Goal: Task Accomplishment & Management: Use online tool/utility

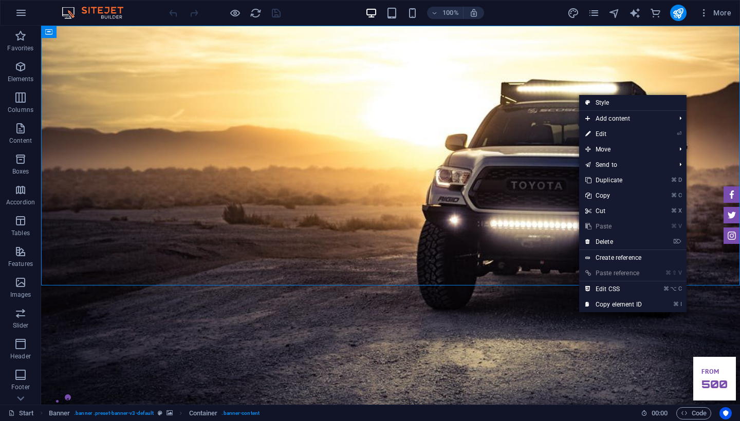
drag, startPoint x: 41, startPoint y: 26, endPoint x: 686, endPoint y: 26, distance: 645.2
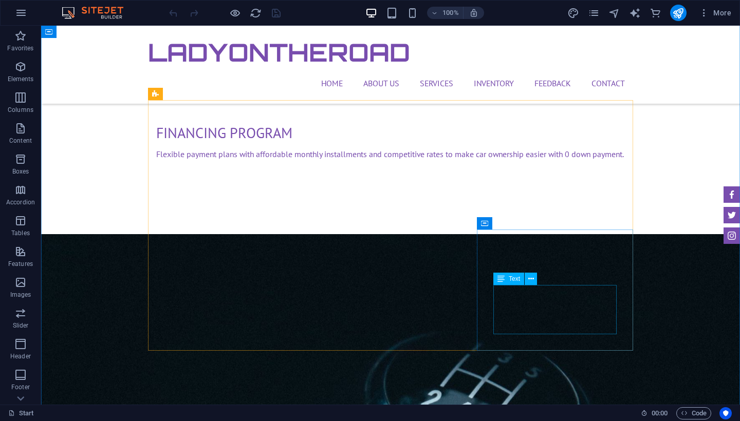
scroll to position [1165, 0]
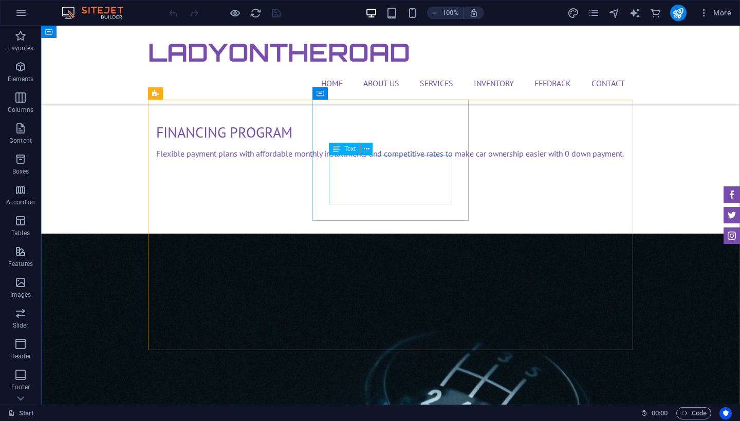
click at [363, 150] on button at bounding box center [366, 149] width 12 height 12
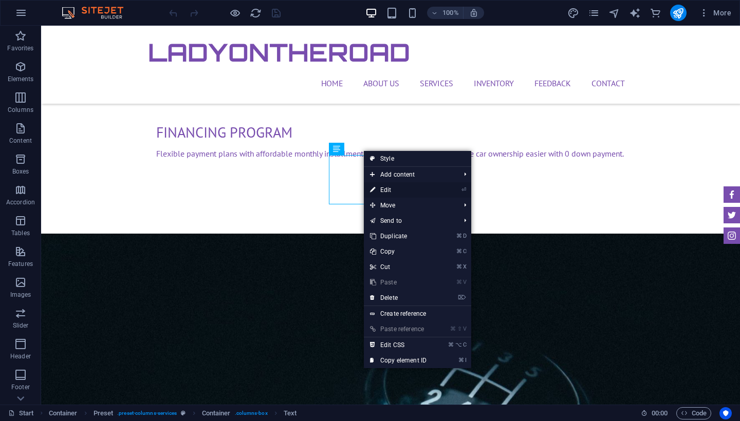
click at [388, 190] on link "⏎ Edit" at bounding box center [398, 189] width 69 height 15
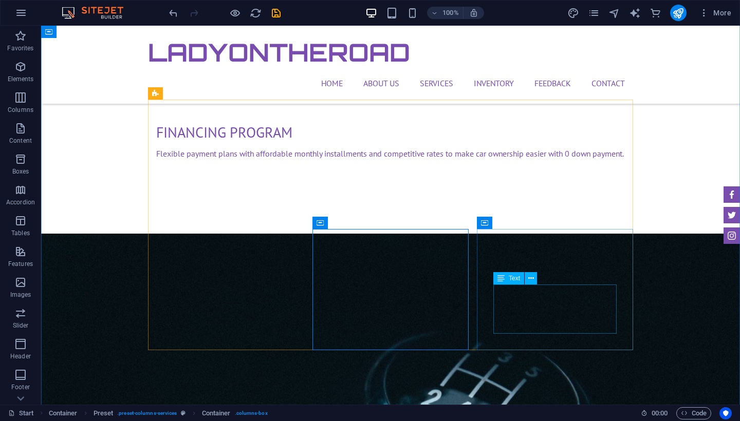
click at [515, 279] on span "Text" at bounding box center [514, 278] width 11 height 6
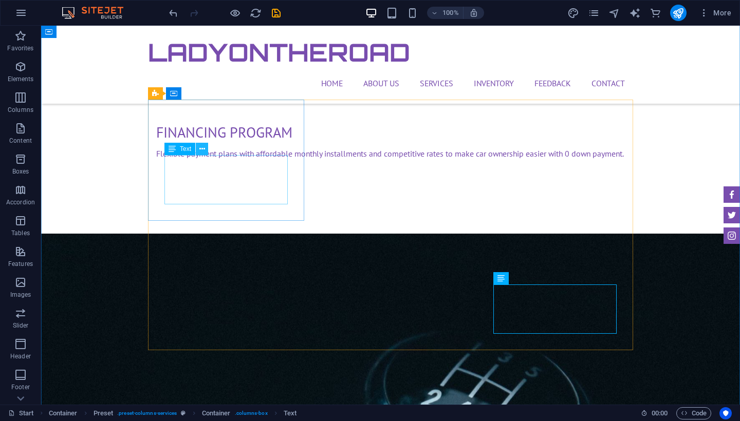
click at [201, 153] on icon at bounding box center [202, 149] width 6 height 11
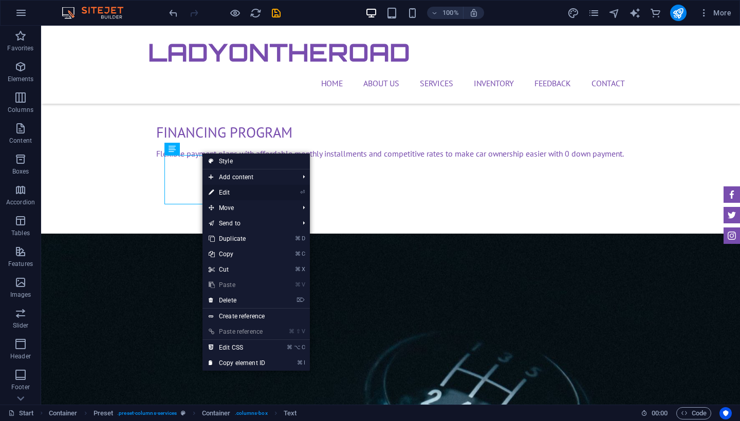
click at [234, 191] on link "⏎ Edit" at bounding box center [236, 192] width 69 height 15
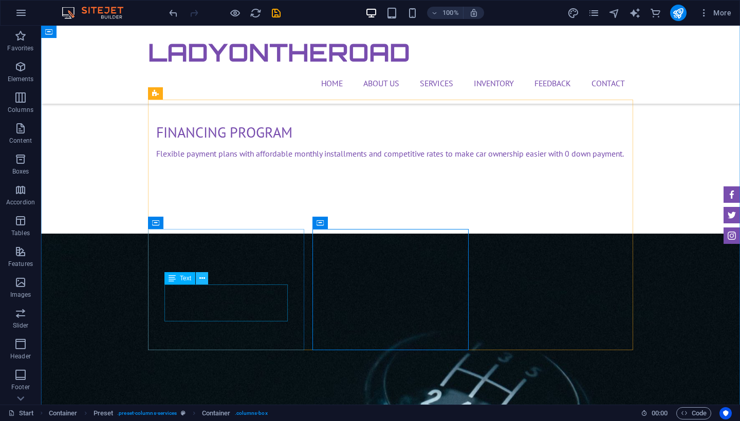
click at [205, 277] on button at bounding box center [202, 278] width 12 height 12
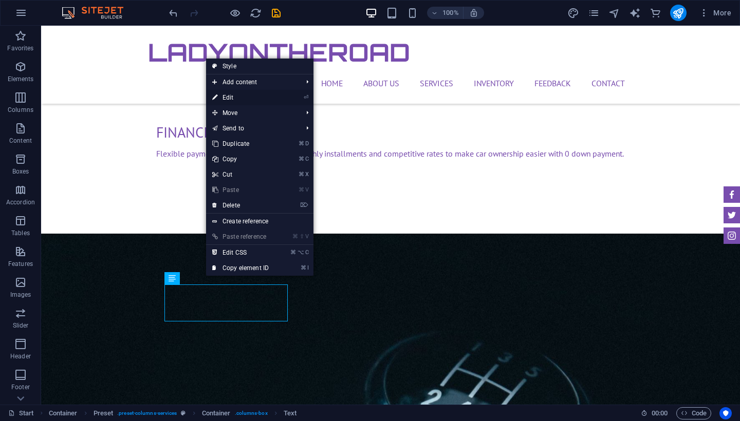
click at [255, 103] on link "⏎ Edit" at bounding box center [240, 97] width 69 height 15
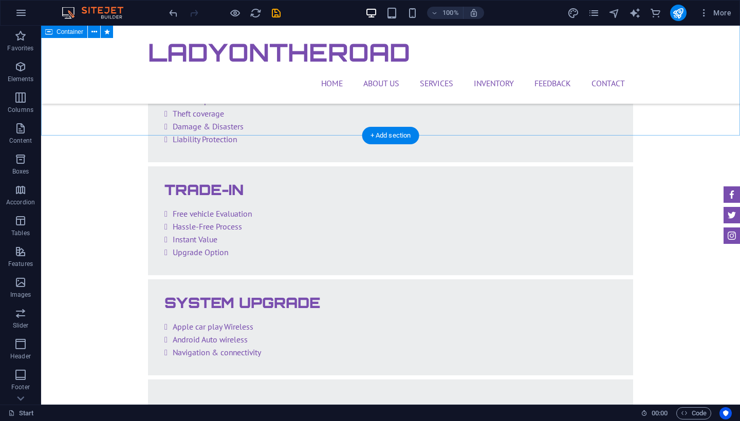
scroll to position [1987, 0]
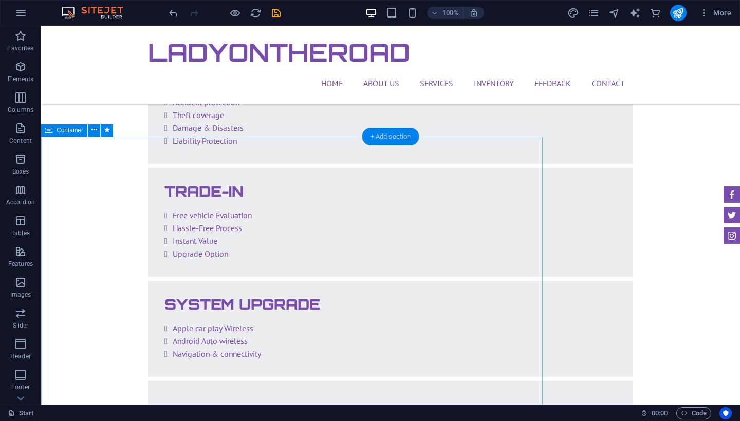
click at [377, 136] on div "+ Add section" at bounding box center [390, 136] width 57 height 17
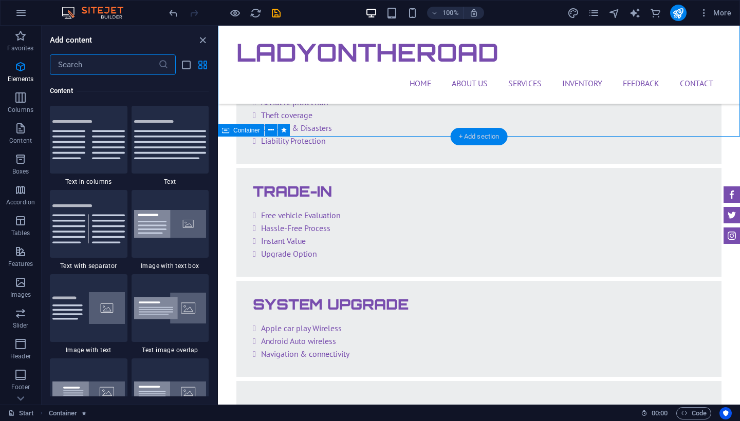
scroll to position [1797, 0]
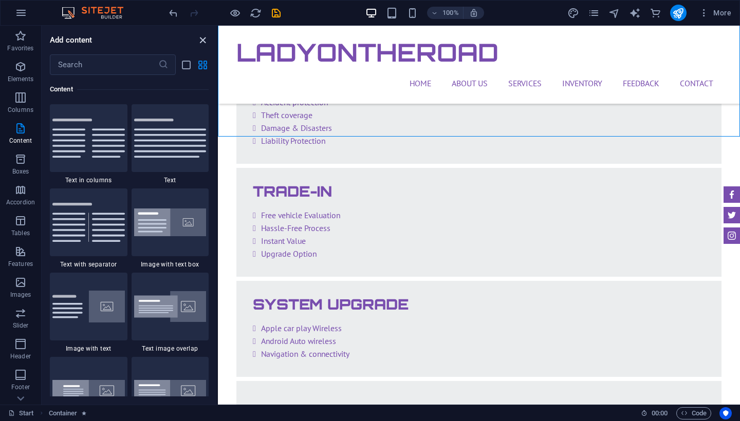
click at [205, 43] on icon "close panel" at bounding box center [203, 40] width 12 height 12
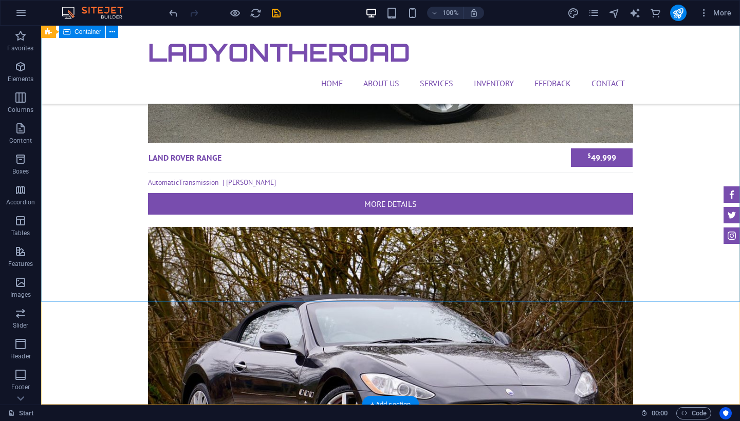
scroll to position [3810, 0]
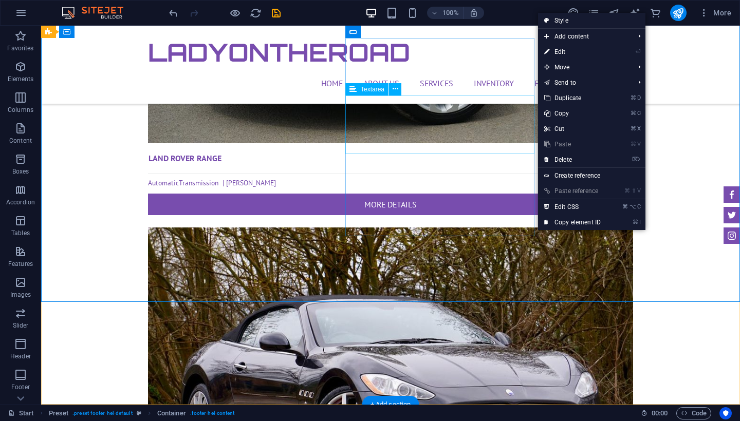
drag, startPoint x: 537, startPoint y: 231, endPoint x: 519, endPoint y: 121, distance: 111.4
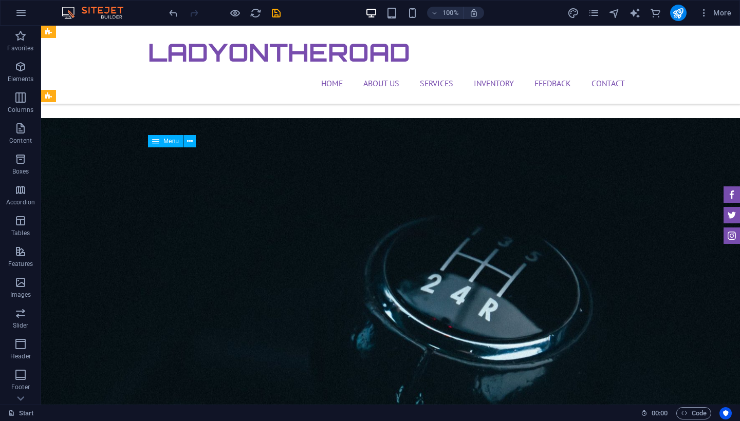
scroll to position [1280, 0]
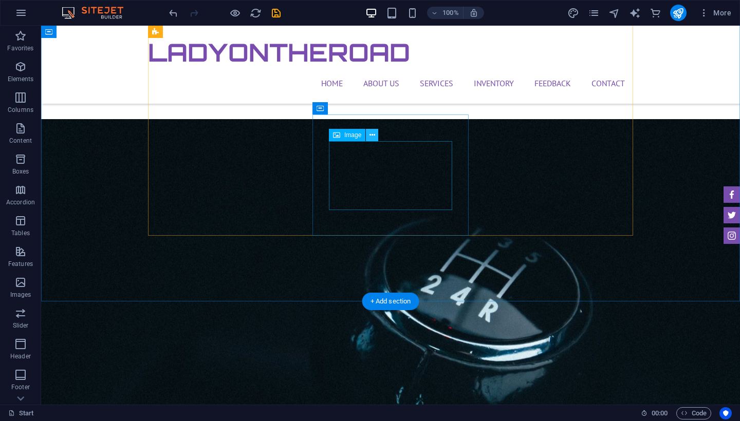
click at [371, 140] on icon at bounding box center [372, 135] width 6 height 11
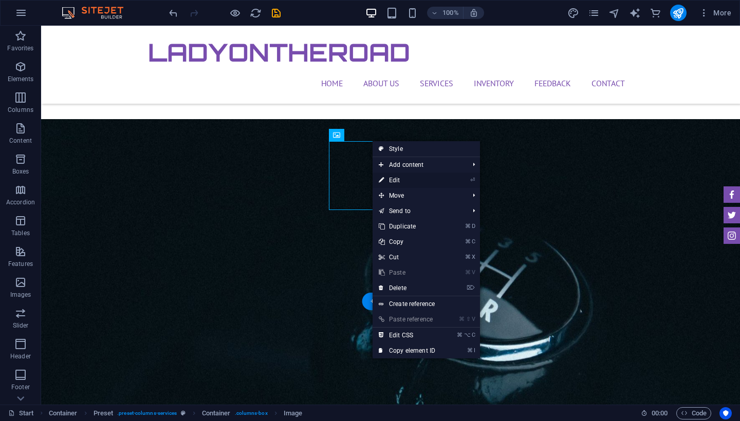
click at [390, 182] on link "⏎ Edit" at bounding box center [406, 180] width 69 height 15
select select "px"
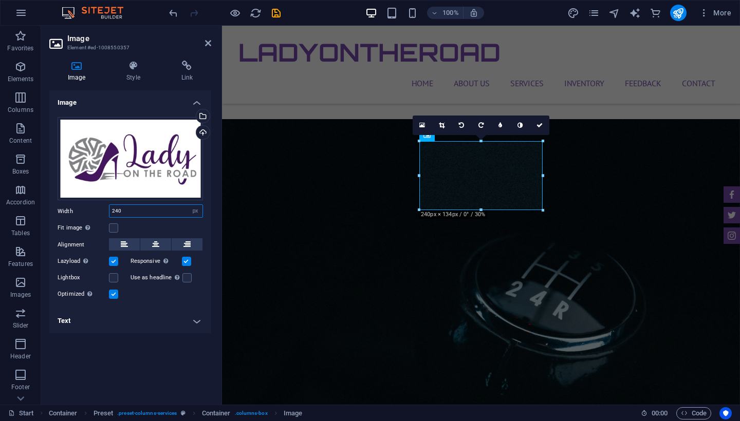
click at [161, 214] on input "240" at bounding box center [155, 211] width 93 height 12
type input "2"
type input "300"
select select "default"
select select "DISABLED_OPTION_VALUE"
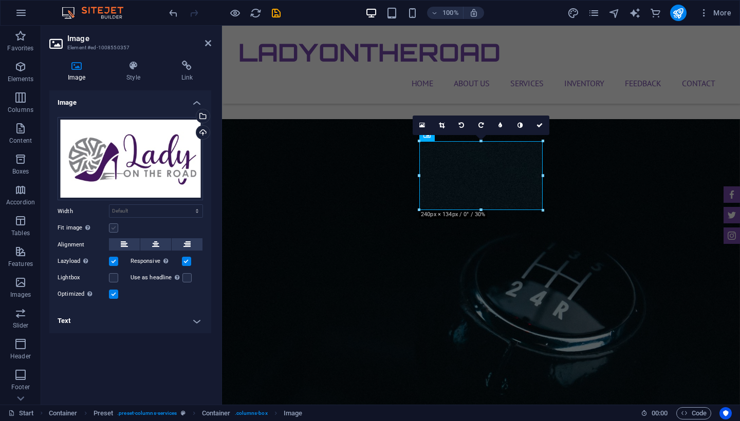
click at [114, 231] on label at bounding box center [113, 227] width 9 height 9
click at [0, 0] on input "Fit image Automatically fit image to a fixed width and height" at bounding box center [0, 0] width 0 height 0
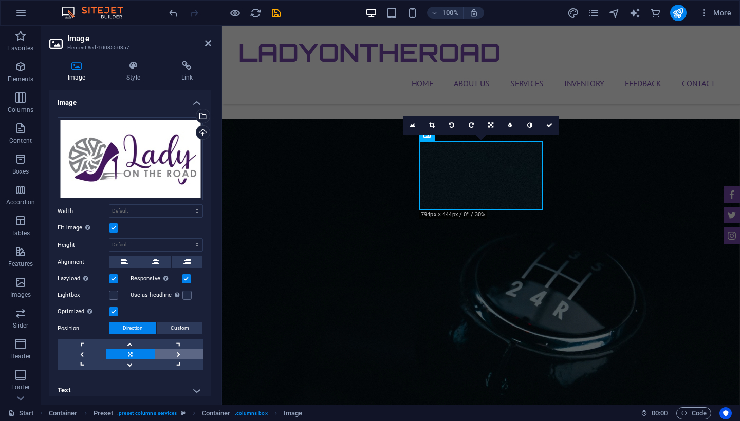
click at [179, 352] on link at bounding box center [179, 354] width 48 height 10
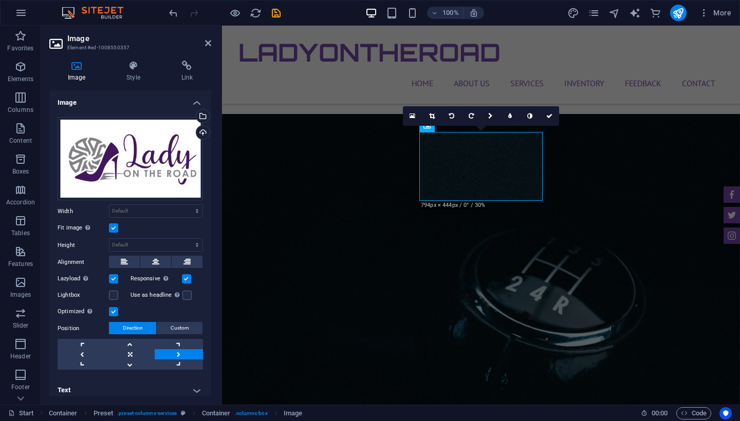
scroll to position [1291, 0]
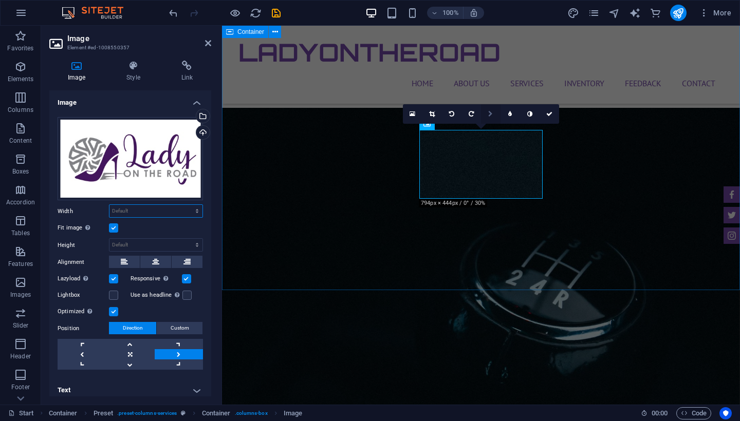
drag, startPoint x: 164, startPoint y: 194, endPoint x: 487, endPoint y: 118, distance: 331.9
click at [487, 118] on div "Image Element #ed-1008550357 Image Style Link Image Drag files here, click to c…" at bounding box center [390, 215] width 699 height 379
click at [490, 112] on icon at bounding box center [490, 114] width 5 height 6
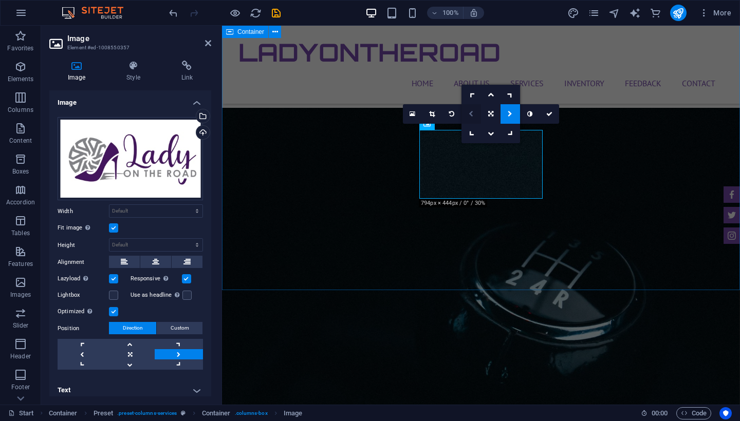
click at [474, 115] on link at bounding box center [471, 114] width 20 height 20
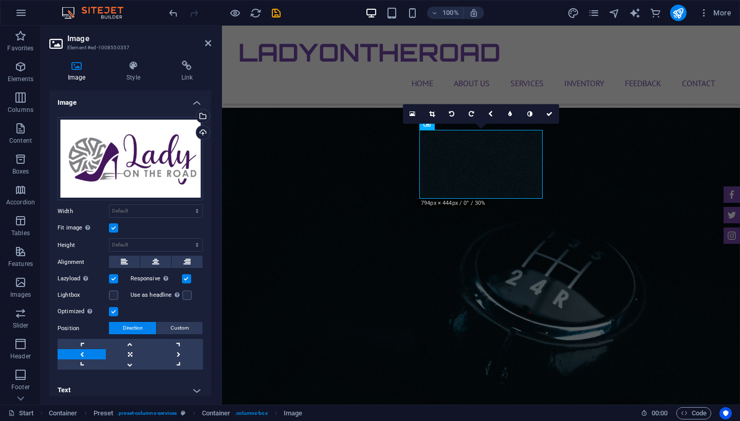
click at [204, 45] on header "Image Element #ed-1008550357" at bounding box center [130, 39] width 162 height 27
click at [206, 43] on icon at bounding box center [208, 43] width 6 height 8
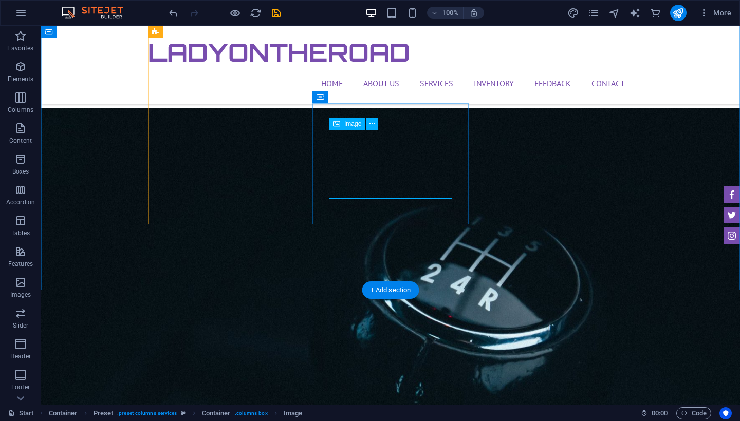
click at [339, 123] on icon at bounding box center [336, 124] width 7 height 12
click at [342, 123] on div "Image" at bounding box center [347, 124] width 36 height 12
click at [373, 126] on icon at bounding box center [372, 124] width 6 height 11
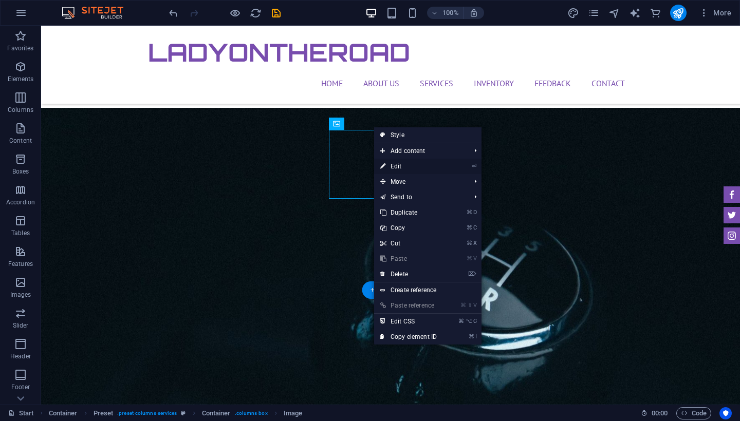
click at [404, 172] on link "⏎ Edit" at bounding box center [408, 166] width 69 height 15
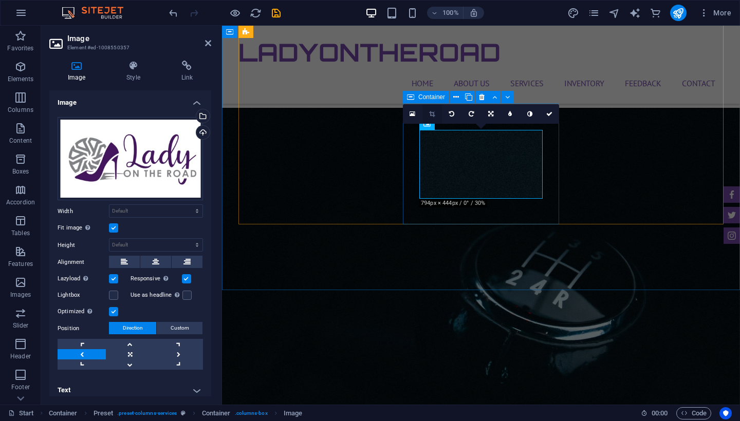
click at [426, 114] on link at bounding box center [432, 114] width 20 height 20
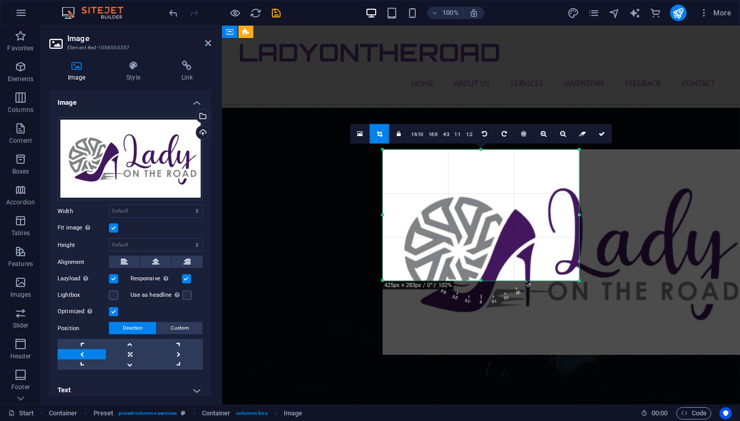
drag, startPoint x: 686, startPoint y: 332, endPoint x: 468, endPoint y: 232, distance: 239.9
click at [468, 232] on div "180 170 160 150 140 130 120 110 100 90 80 70 60 50 40 30 20 10 0 -10 -20 -30 -4…" at bounding box center [481, 215] width 196 height 131
click at [543, 262] on div at bounding box center [566, 252] width 367 height 205
click at [364, 133] on link at bounding box center [360, 134] width 20 height 20
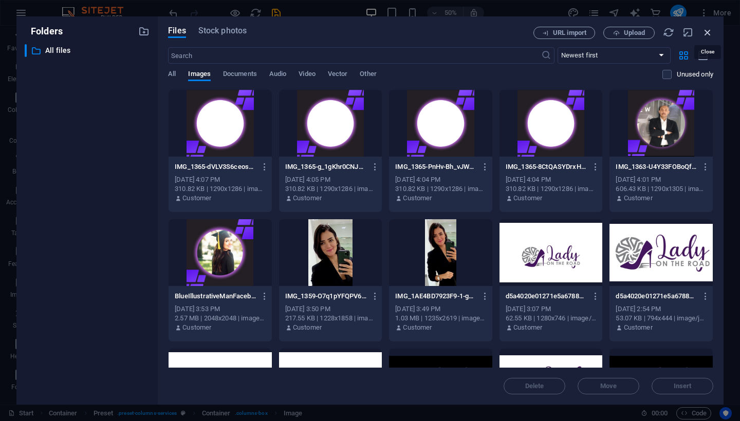
click at [704, 34] on icon "button" at bounding box center [707, 32] width 11 height 11
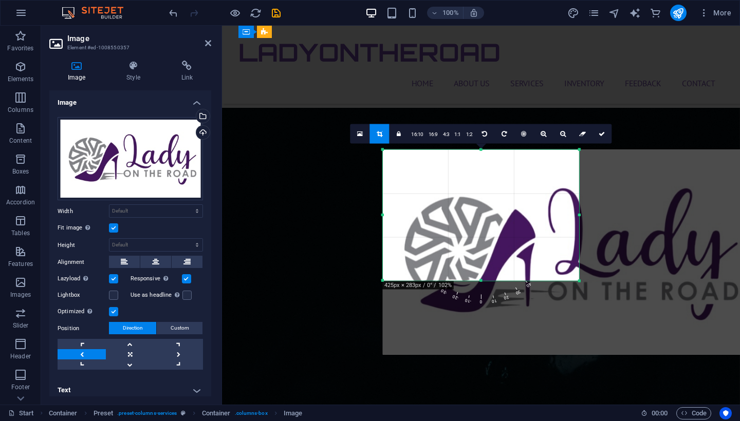
click at [377, 131] on icon at bounding box center [380, 134] width 6 height 6
type input "382"
select select "px"
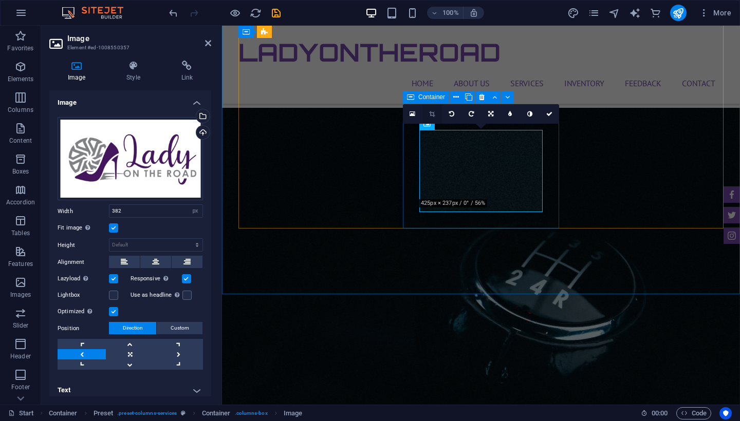
click at [435, 117] on icon at bounding box center [432, 114] width 6 height 6
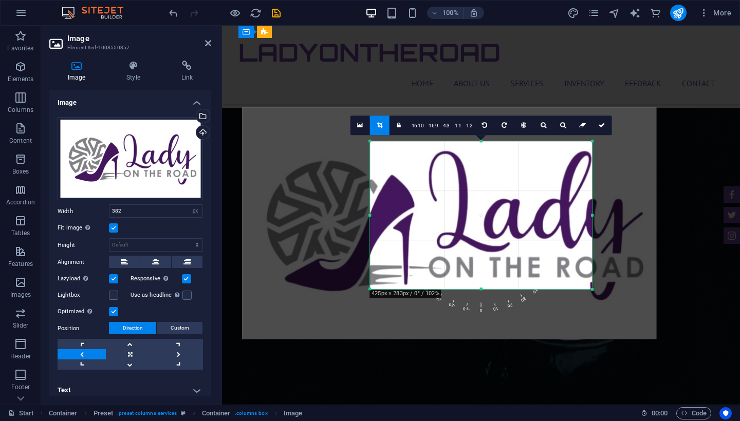
drag, startPoint x: 536, startPoint y: 209, endPoint x: 408, endPoint y: 175, distance: 132.3
click at [408, 175] on div at bounding box center [449, 223] width 414 height 232
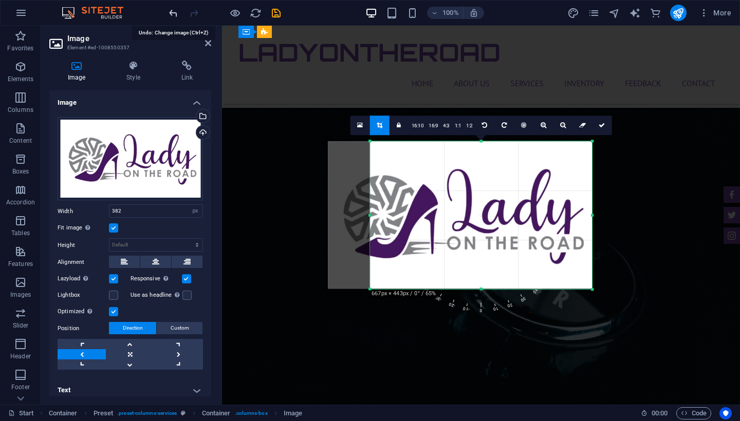
click at [171, 10] on icon "undo" at bounding box center [173, 13] width 12 height 12
select select "DISABLED_OPTION_VALUE"
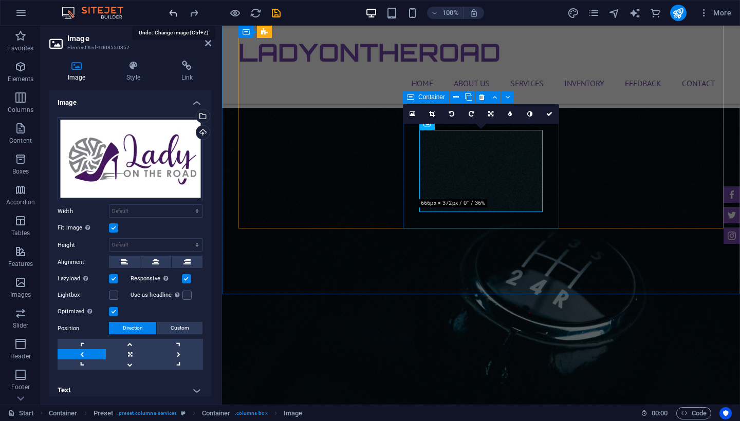
click at [171, 10] on icon "undo" at bounding box center [173, 13] width 12 height 12
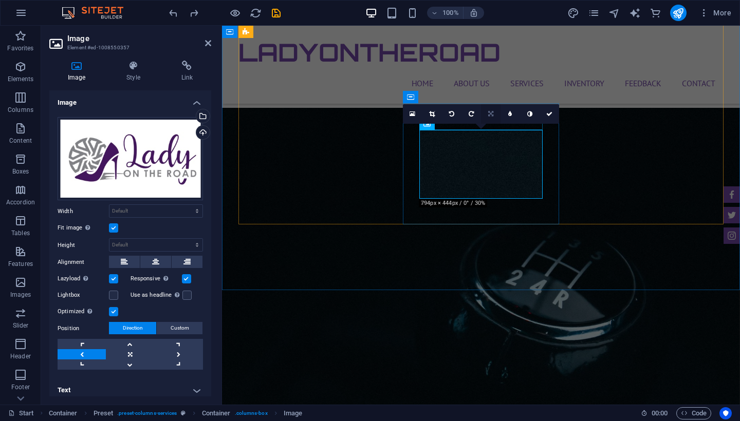
click at [487, 110] on link at bounding box center [491, 114] width 20 height 20
click at [513, 112] on link at bounding box center [510, 114] width 20 height 20
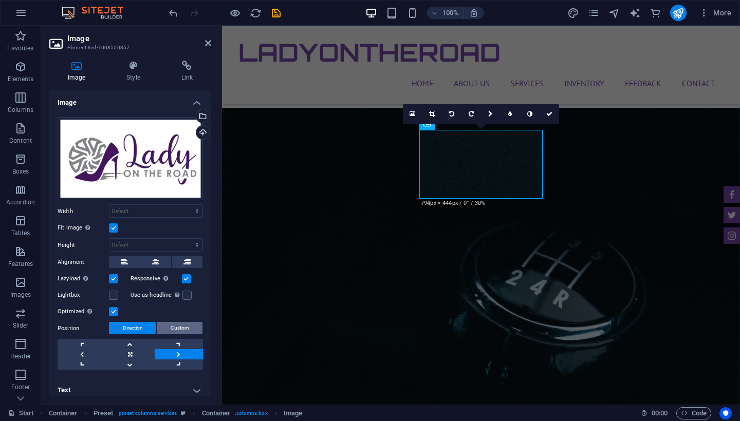
click at [186, 328] on span "Custom" at bounding box center [180, 328] width 18 height 12
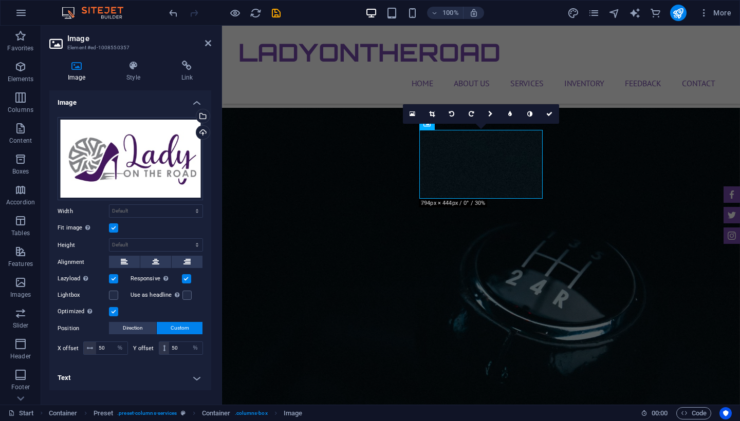
click at [173, 314] on div "Optimized Images are compressed to improve page speed." at bounding box center [130, 312] width 145 height 12
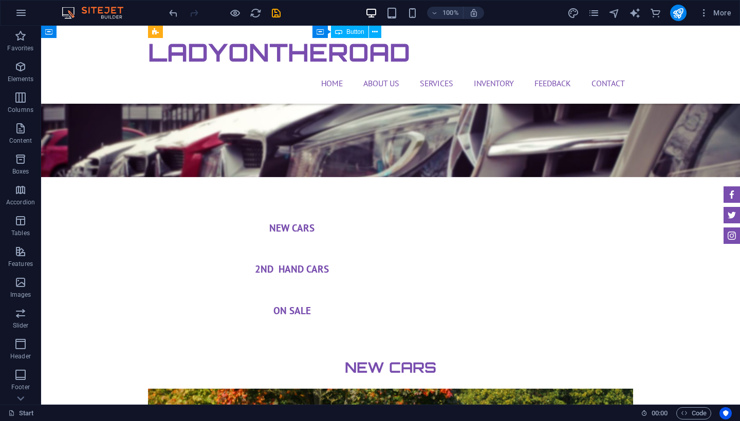
scroll to position [3212, 0]
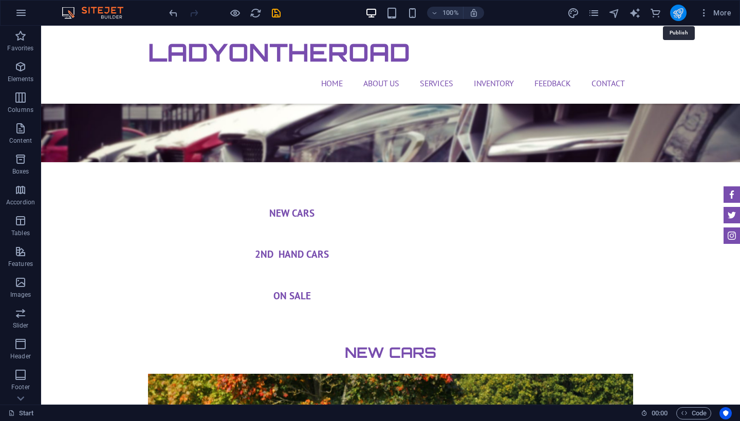
click at [682, 8] on icon "publish" at bounding box center [678, 13] width 12 height 12
checkbox input "false"
